Goal: Information Seeking & Learning: Learn about a topic

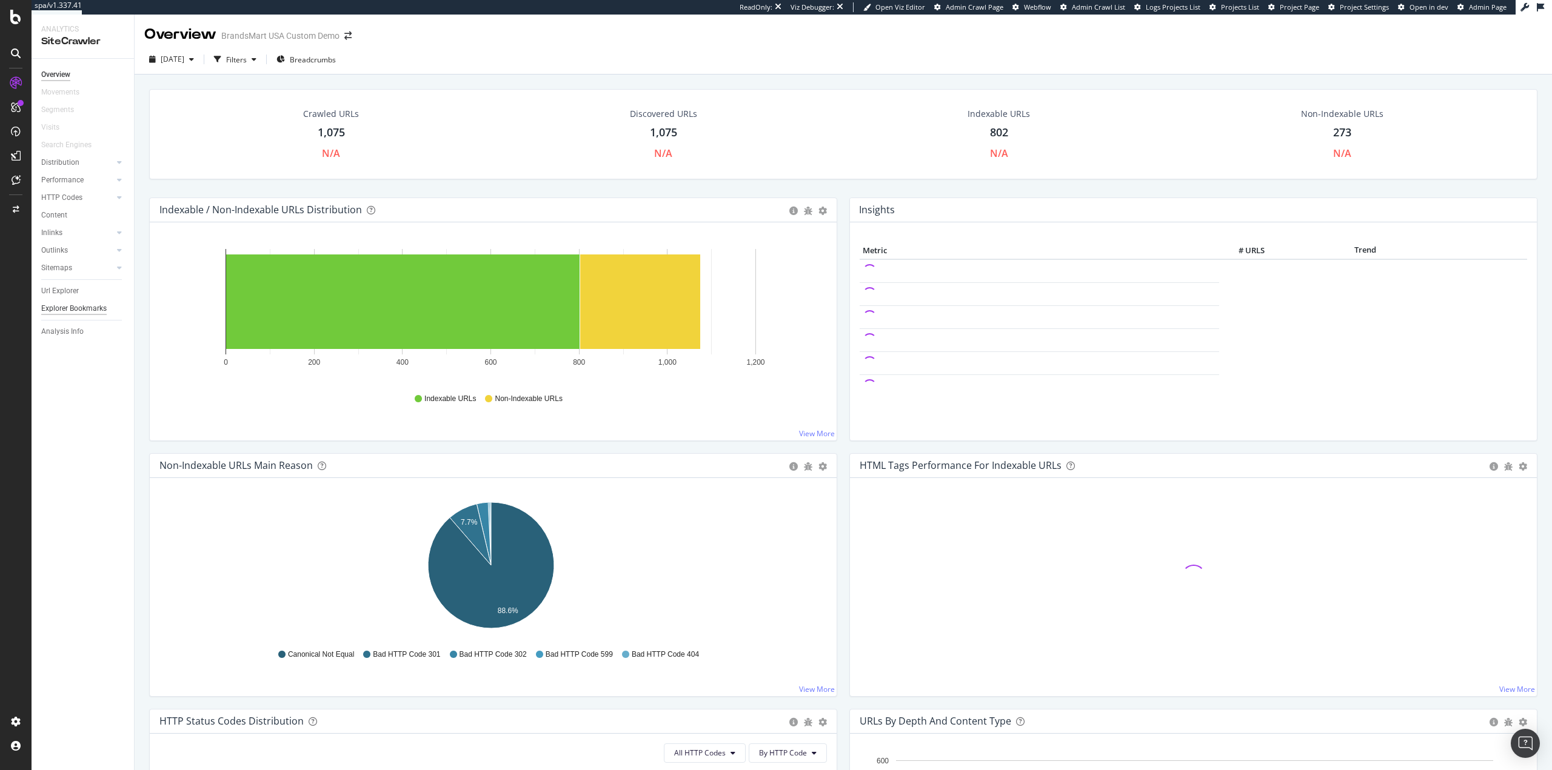
drag, startPoint x: 64, startPoint y: 292, endPoint x: 72, endPoint y: 306, distance: 16.0
click at [64, 292] on div "Url Explorer" at bounding box center [60, 291] width 38 height 13
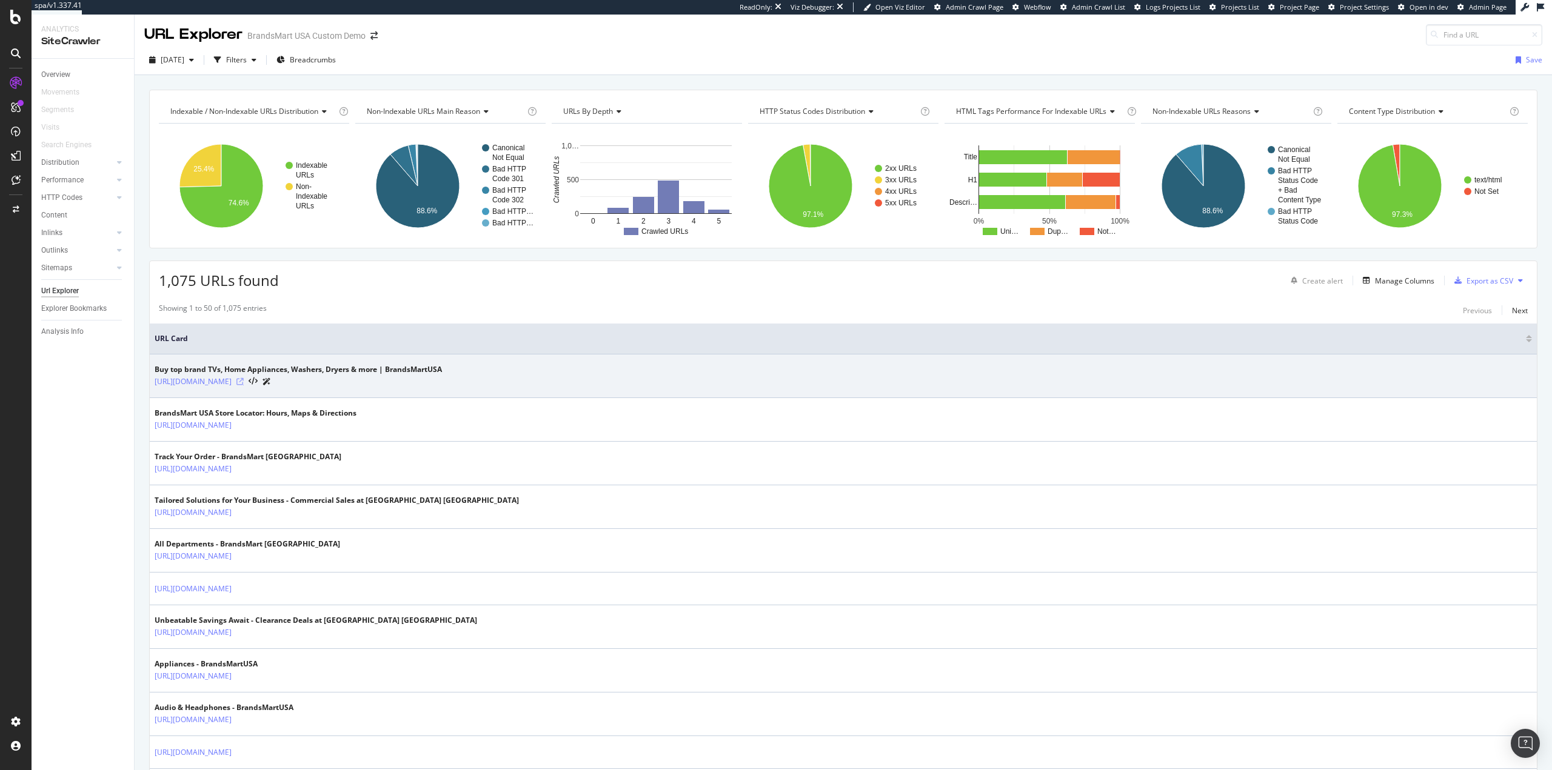
click at [244, 383] on icon at bounding box center [239, 381] width 7 height 7
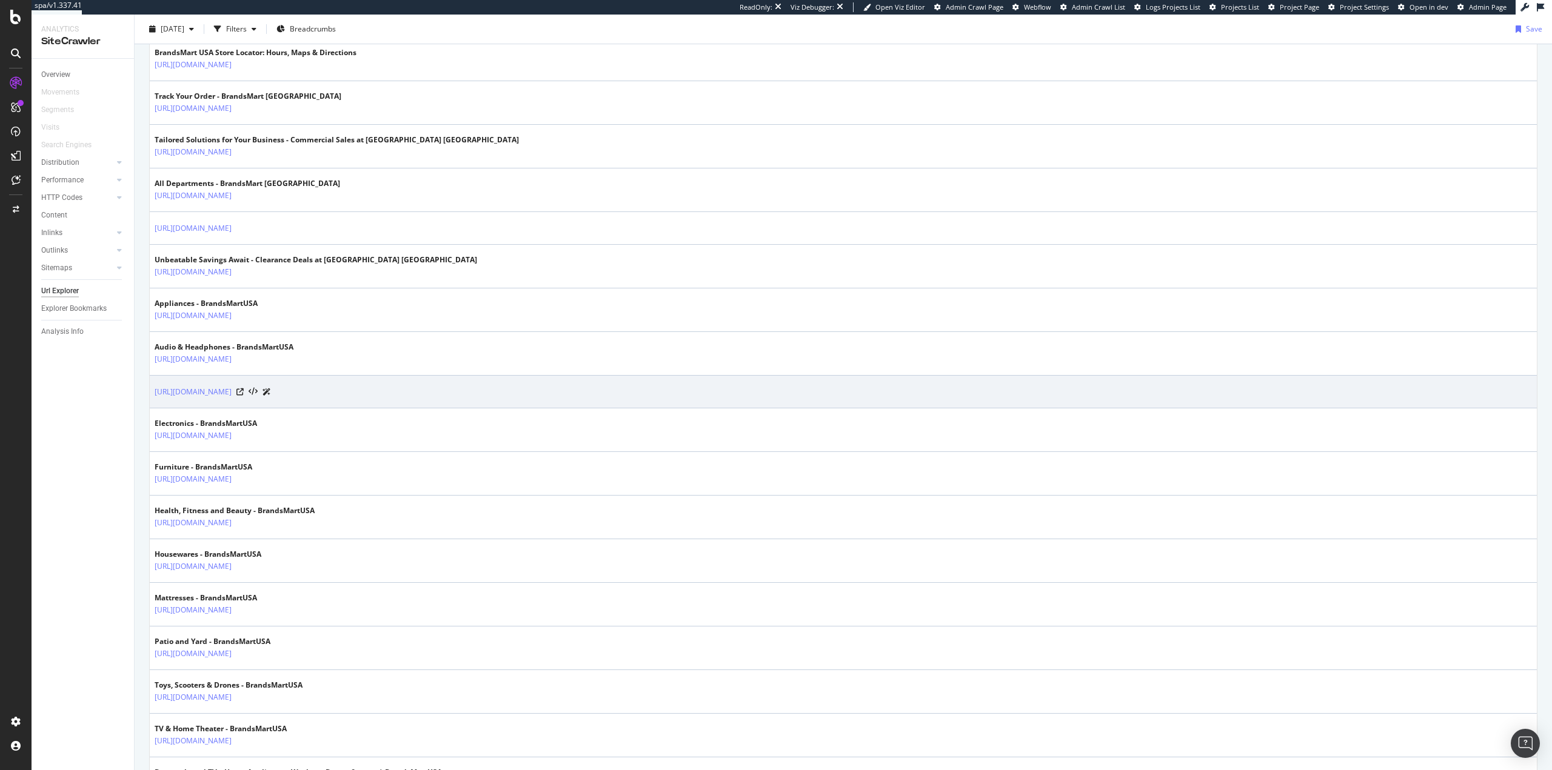
scroll to position [364, 0]
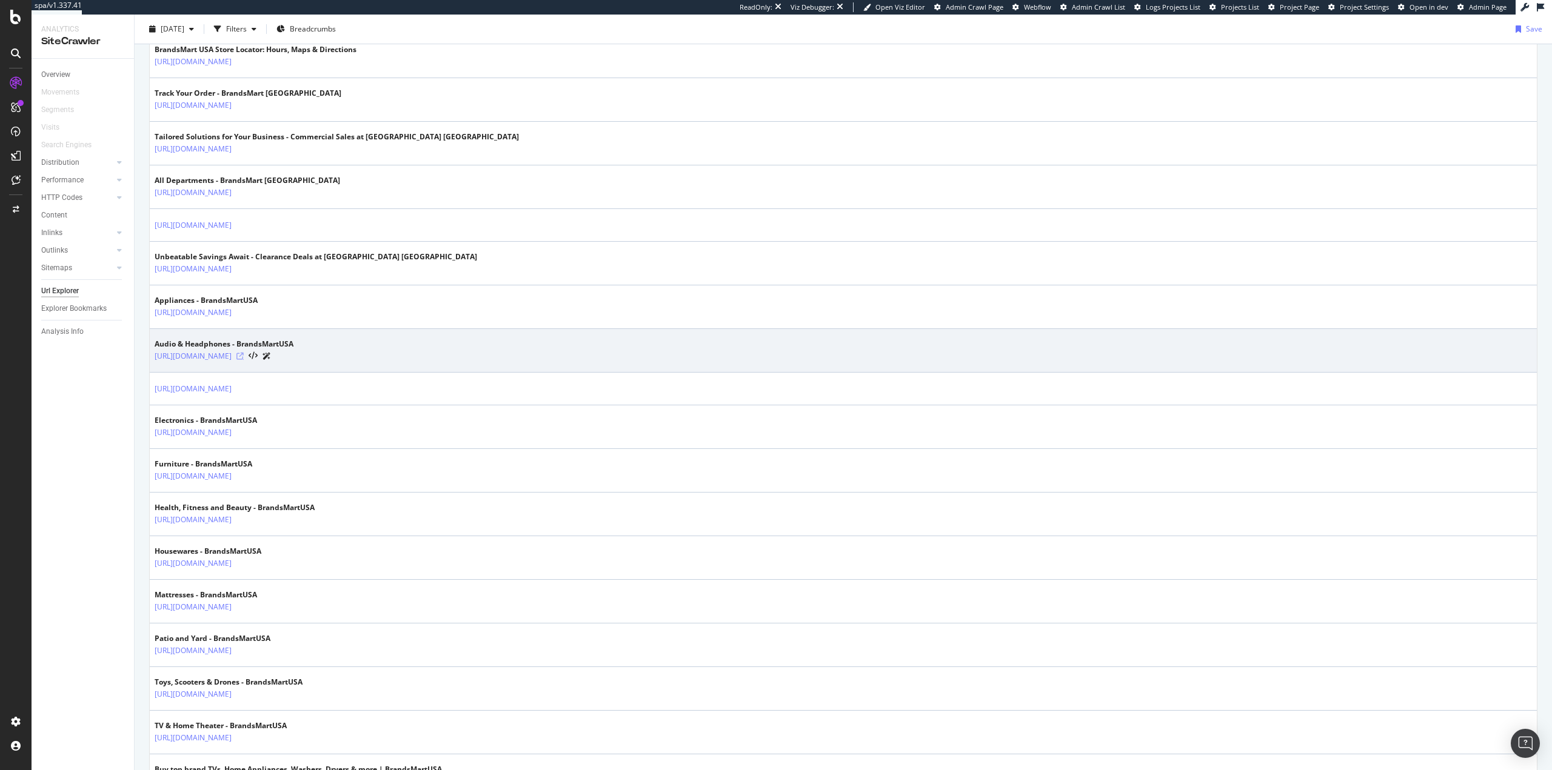
click at [244, 355] on icon at bounding box center [239, 356] width 7 height 7
